Goal: Task Accomplishment & Management: Use online tool/utility

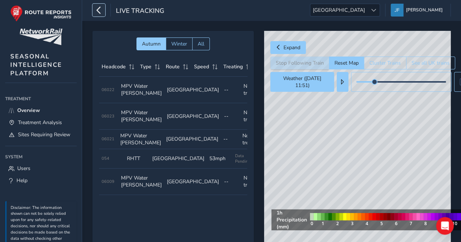
click at [99, 10] on icon "button" at bounding box center [99, 10] width 8 height 13
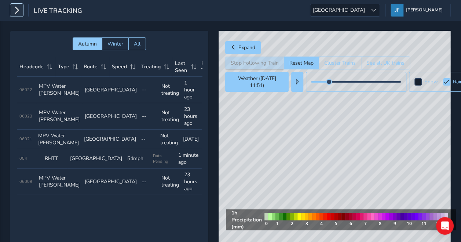
click at [18, 10] on icon "button" at bounding box center [17, 10] width 8 height 13
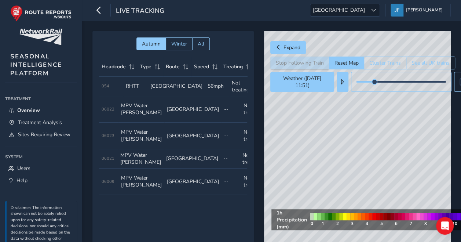
drag, startPoint x: 369, startPoint y: 183, endPoint x: 367, endPoint y: 110, distance: 73.4
click at [367, 110] on div "© Mapbox © OpenStreetMap Improve this map" at bounding box center [357, 142] width 187 height 223
drag, startPoint x: 315, startPoint y: 129, endPoint x: 399, endPoint y: 192, distance: 105.6
click at [399, 192] on div "© Mapbox © OpenStreetMap Improve this map" at bounding box center [357, 142] width 187 height 223
click at [344, 140] on div "© Mapbox © OpenStreetMap Improve this map" at bounding box center [357, 142] width 187 height 223
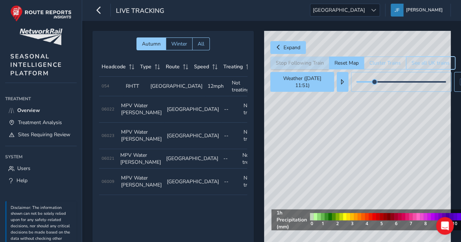
click at [427, 63] on button "See all UK trains" at bounding box center [430, 62] width 49 height 13
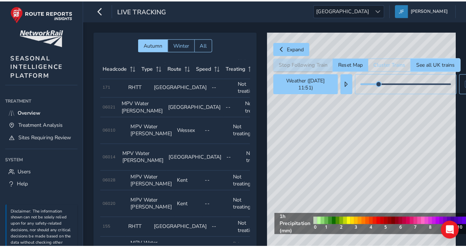
scroll to position [275, 0]
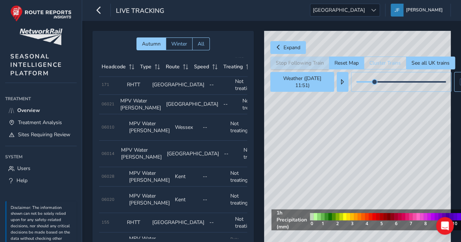
click at [139, 91] on td "Type RHTT" at bounding box center [136, 84] width 25 height 19
click at [103, 87] on span "171" at bounding box center [106, 84] width 8 height 5
click at [48, 120] on span "Treatment Analysis" at bounding box center [40, 122] width 44 height 7
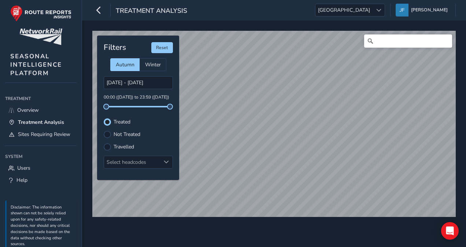
click at [130, 133] on label "Not Treated" at bounding box center [127, 134] width 27 height 5
click at [107, 134] on input "Not Treated" at bounding box center [107, 134] width 0 height 0
click at [128, 122] on label "Treated" at bounding box center [122, 121] width 17 height 5
click at [107, 121] on input "Treated" at bounding box center [107, 121] width 0 height 0
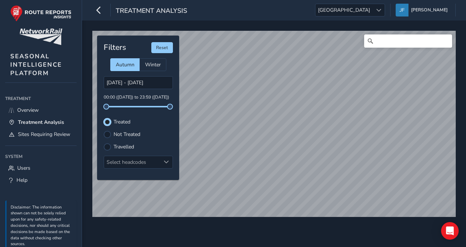
scroll to position [3, 4]
click at [130, 147] on label "Travelled" at bounding box center [124, 146] width 21 height 5
click at [107, 146] on input "Travelled" at bounding box center [107, 146] width 0 height 0
click at [128, 133] on label "Not Treated" at bounding box center [127, 134] width 27 height 5
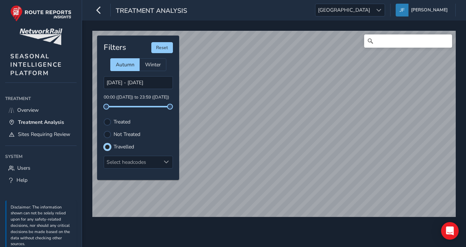
click at [103, 130] on input "Not Treated" at bounding box center [103, 130] width 0 height 0
click at [122, 121] on label "Treated" at bounding box center [122, 121] width 17 height 5
click at [103, 118] on input "Treated" at bounding box center [103, 118] width 0 height 0
click at [128, 164] on div "Select headcodes" at bounding box center [132, 162] width 56 height 12
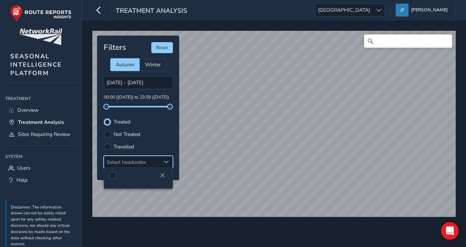
click at [128, 164] on div "Select headcodes" at bounding box center [132, 162] width 56 height 12
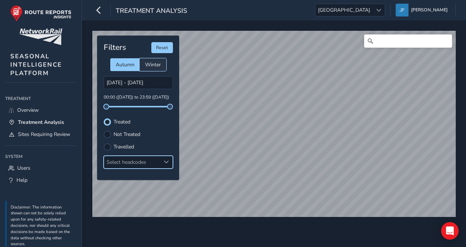
click at [155, 66] on span "Winter" at bounding box center [153, 64] width 16 height 7
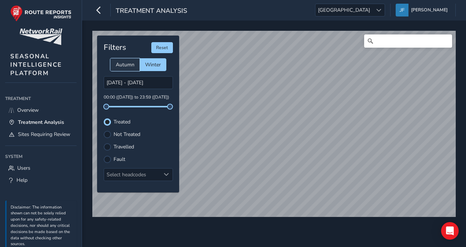
click at [130, 62] on span "Autumn" at bounding box center [125, 64] width 19 height 7
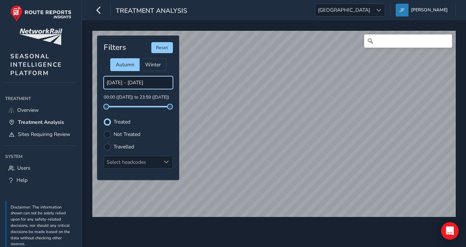
click at [123, 83] on input "[DATE] - [DATE]" at bounding box center [138, 82] width 69 height 13
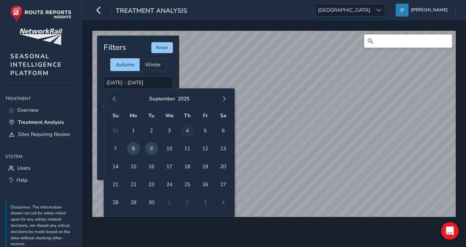
click at [187, 131] on span "4" at bounding box center [187, 130] width 13 height 13
type input "[DATE] - [DATE]"
click at [176, 79] on div "Filters Reset Autumn Winter [DATE] - [DATE] 00:00 ([DATE]) to 23:59 ([DATE]) Tr…" at bounding box center [138, 108] width 82 height 144
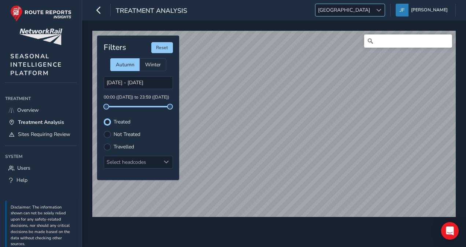
click at [385, 13] on div at bounding box center [379, 10] width 12 height 12
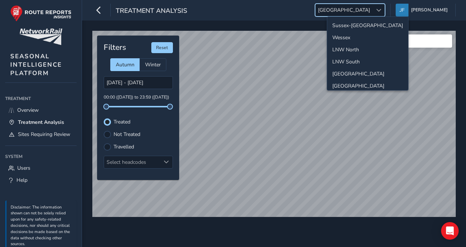
scroll to position [25, 0]
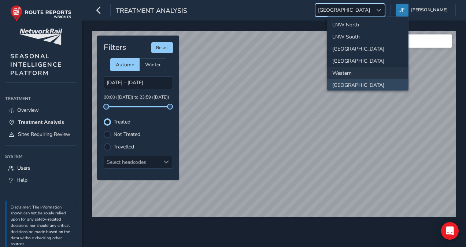
click at [367, 70] on li "Western" at bounding box center [367, 73] width 81 height 12
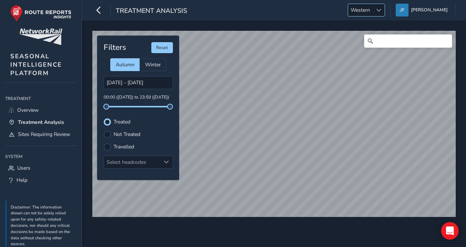
click at [382, 8] on span at bounding box center [378, 10] width 5 height 5
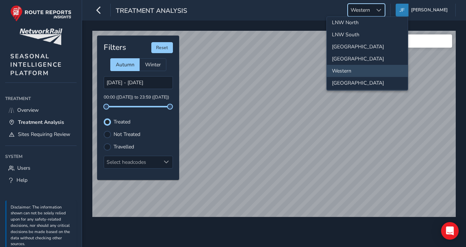
scroll to position [76, 0]
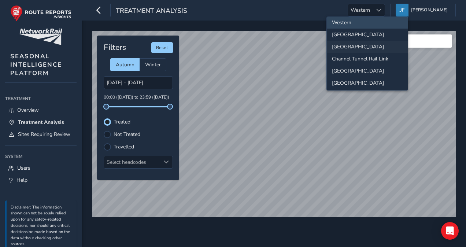
click at [354, 41] on li "[GEOGRAPHIC_DATA]" at bounding box center [367, 47] width 81 height 12
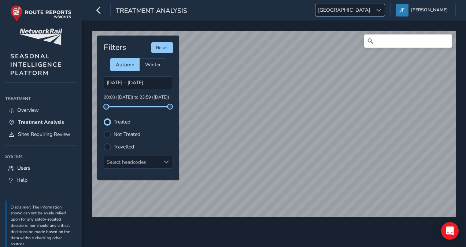
click at [382, 10] on span at bounding box center [378, 10] width 5 height 5
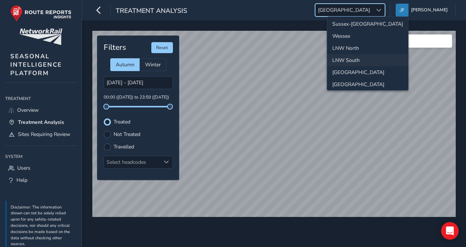
scroll to position [0, 0]
